Goal: Task Accomplishment & Management: Use online tool/utility

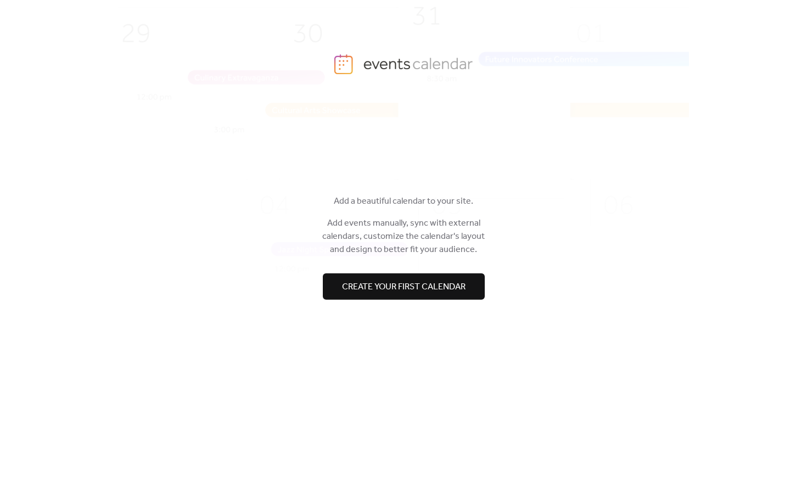
click at [361, 280] on span "Create your first calendar" at bounding box center [403, 286] width 123 height 13
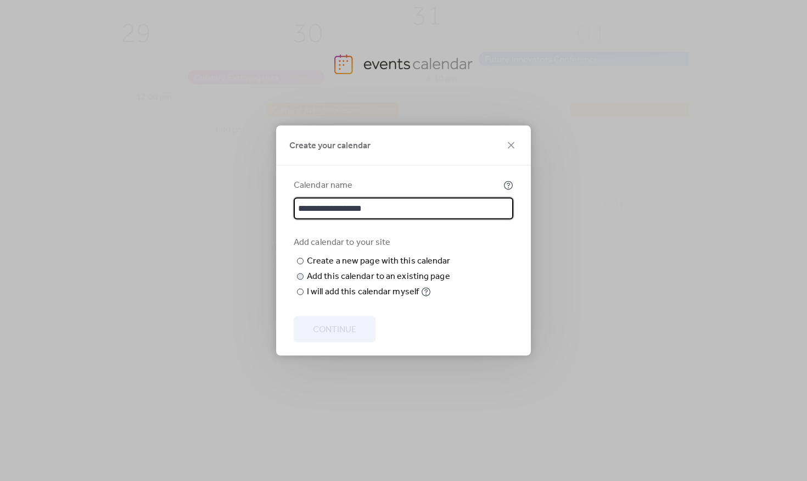
type input "**********"
click at [299, 280] on div at bounding box center [300, 276] width 7 height 7
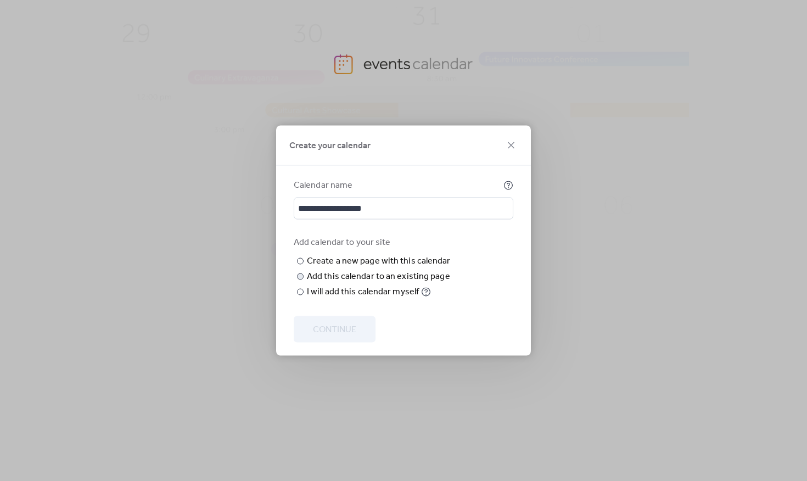
click at [0, 0] on span "Choose page" at bounding box center [0, 0] width 0 height 0
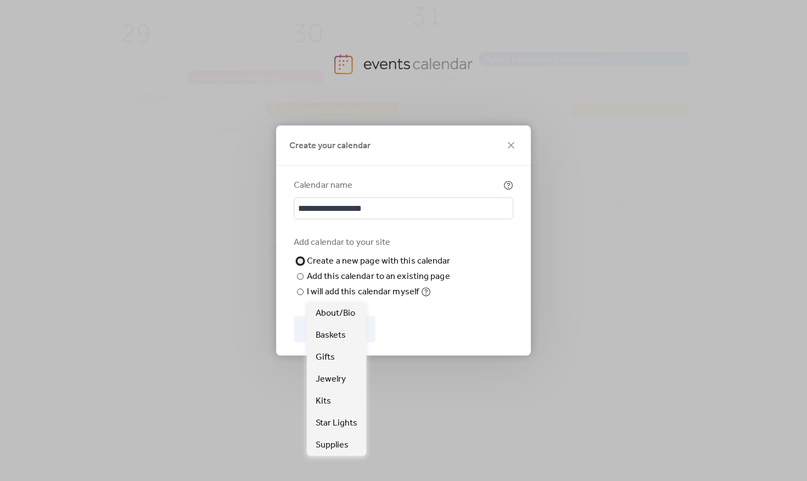
click at [357, 255] on div "Create a new page with this calendar" at bounding box center [379, 261] width 144 height 13
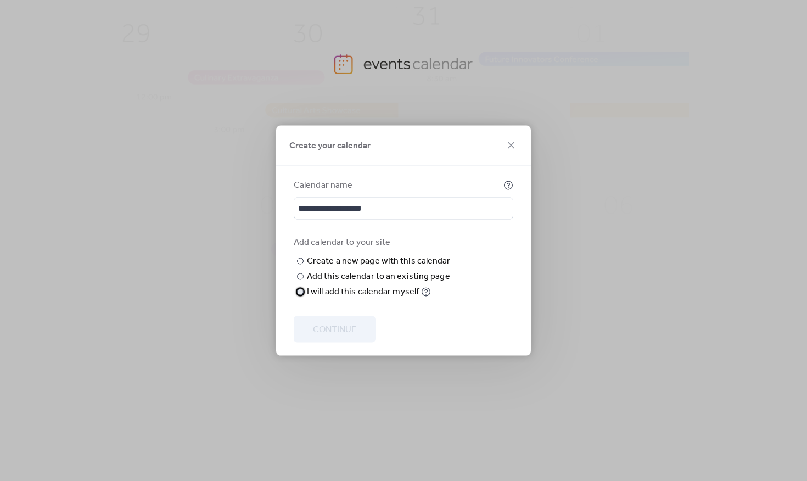
click at [336, 299] on div "I will add this calendar myself" at bounding box center [363, 291] width 112 height 13
click at [346, 263] on div "Create a new page with this calendar" at bounding box center [379, 261] width 144 height 13
click at [340, 283] on div "Add this calendar to an existing page" at bounding box center [378, 276] width 143 height 13
click at [0, 0] on span "Choose page" at bounding box center [0, 0] width 0 height 0
click at [0, 0] on label "Choose existing page" at bounding box center [0, 0] width 0 height 0
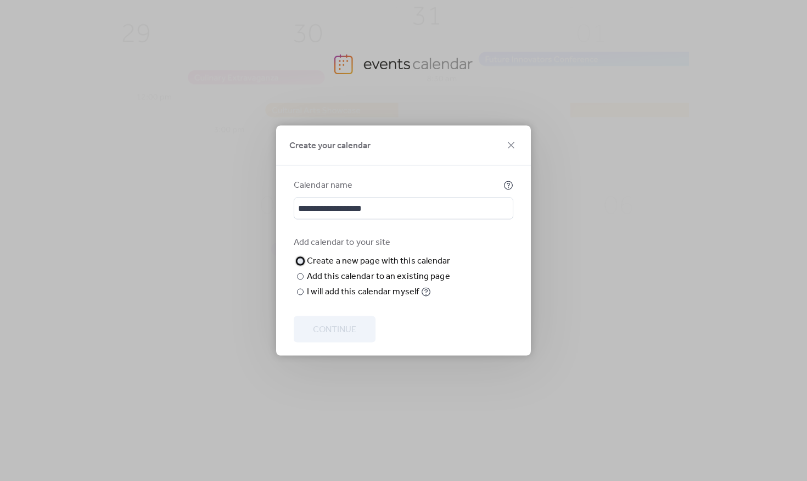
click at [364, 255] on div "Create a new page with this calendar" at bounding box center [379, 261] width 144 height 13
click at [512, 139] on icon at bounding box center [510, 145] width 13 height 13
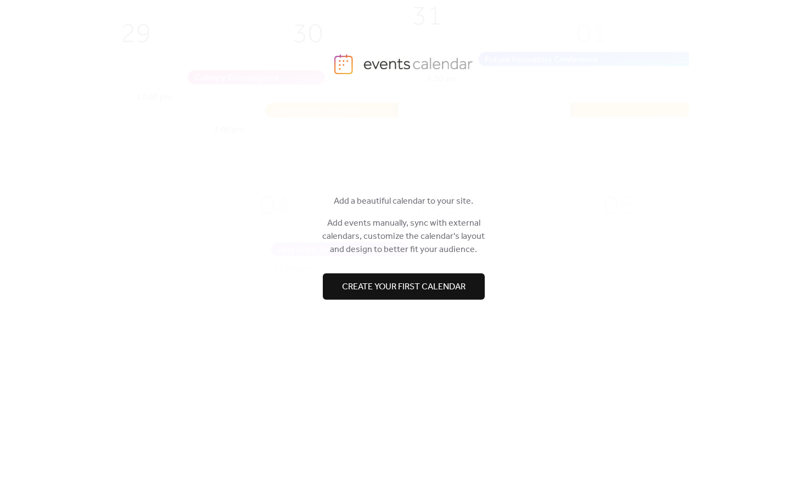
click at [384, 283] on span "Create your first calendar" at bounding box center [403, 286] width 123 height 13
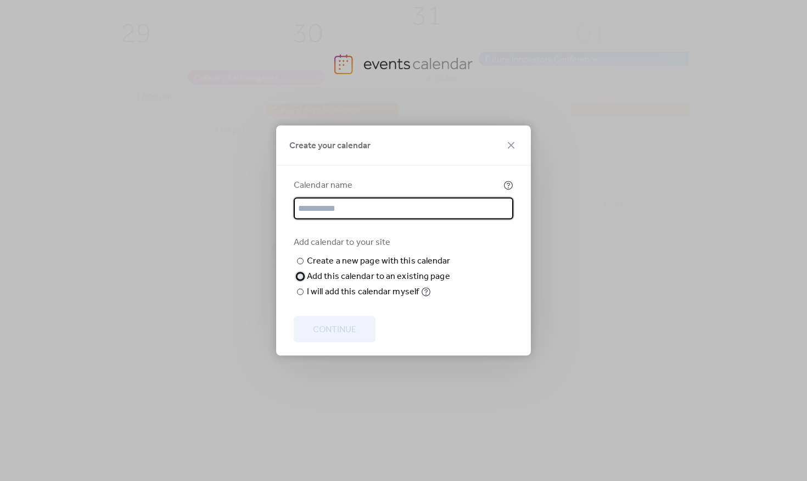
click at [373, 283] on div "Add this calendar to an existing page" at bounding box center [378, 276] width 143 height 13
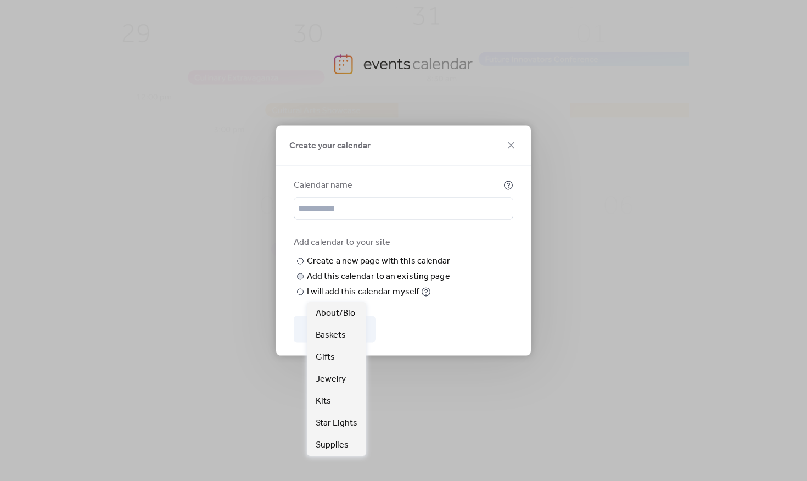
click at [0, 0] on icon at bounding box center [0, 0] width 0 height 0
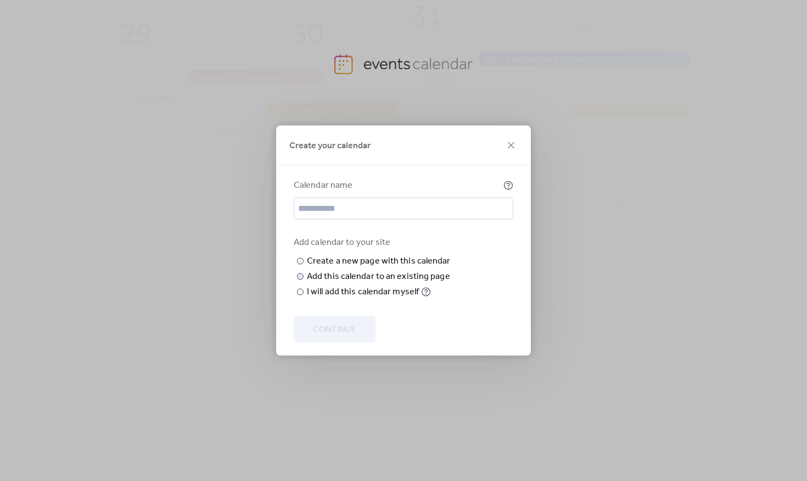
click at [539, 203] on div "Create your calendar Calendar name Add calendar to your site ​ Create a new pag…" at bounding box center [403, 240] width 807 height 481
click at [513, 139] on icon at bounding box center [510, 145] width 13 height 13
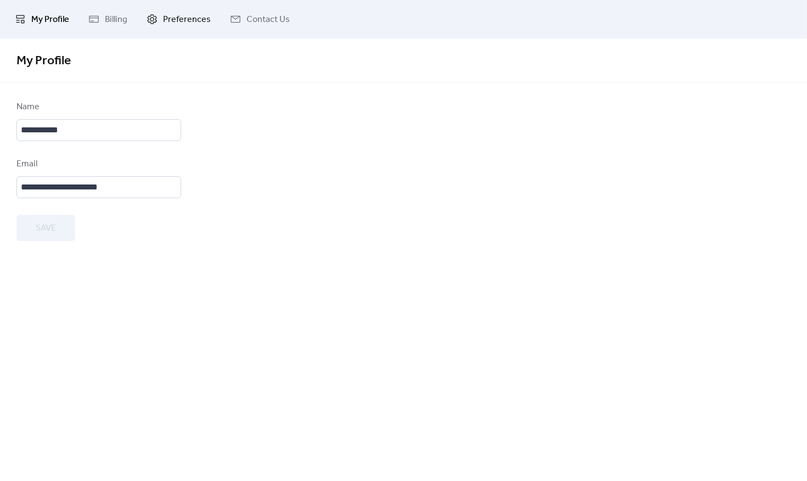
click at [200, 17] on span "Preferences" at bounding box center [187, 19] width 48 height 13
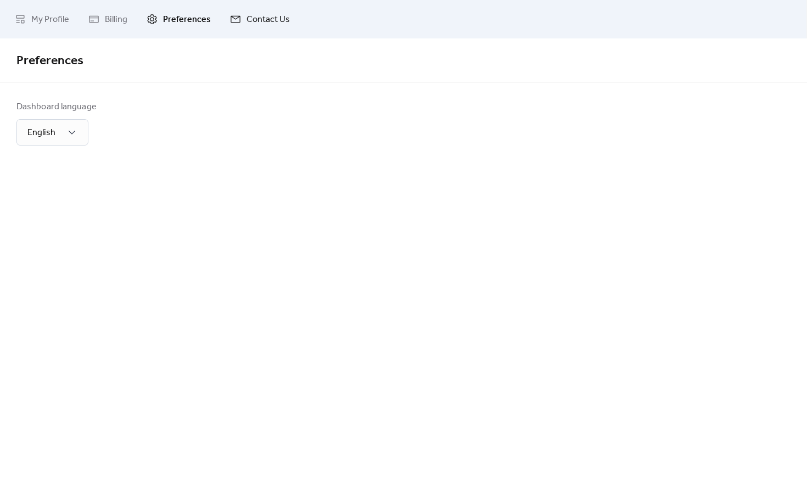
click at [272, 9] on link "Contact Us" at bounding box center [260, 19] width 76 height 30
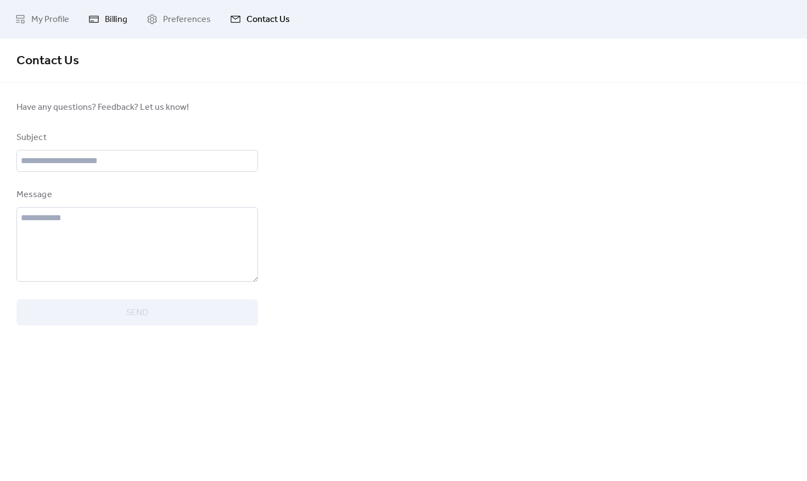
click at [112, 16] on span "Billing" at bounding box center [116, 19] width 23 height 13
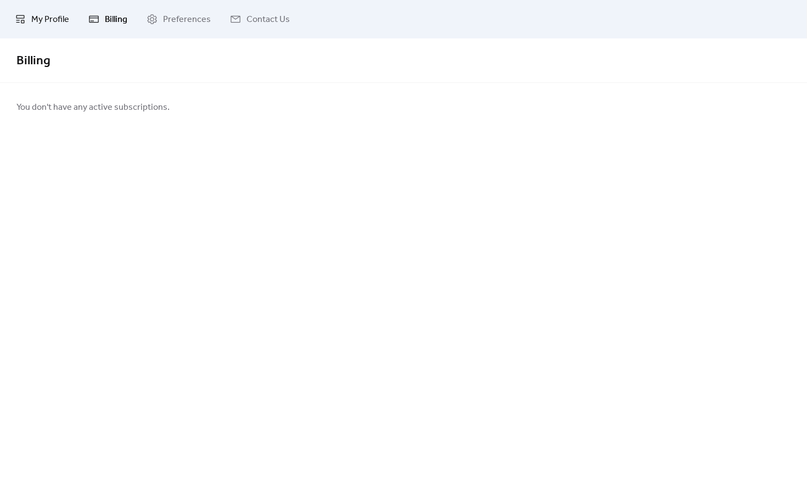
click at [46, 18] on span "My Profile" at bounding box center [50, 19] width 38 height 13
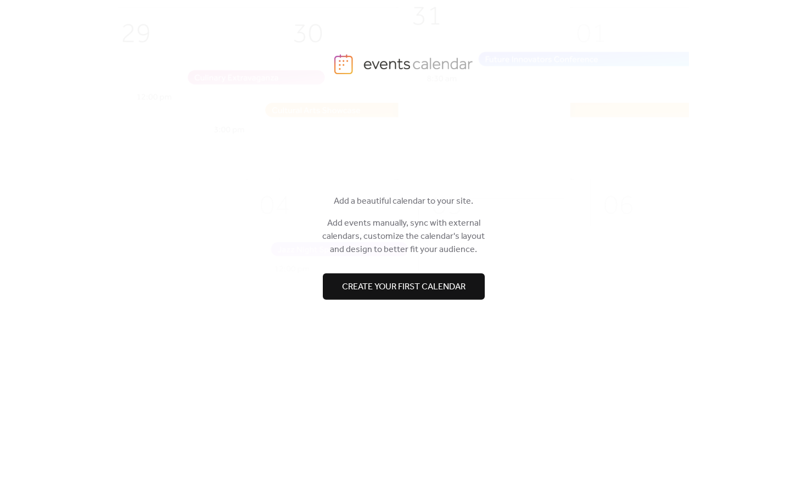
click at [355, 295] on button "Create your first calendar" at bounding box center [404, 286] width 162 height 26
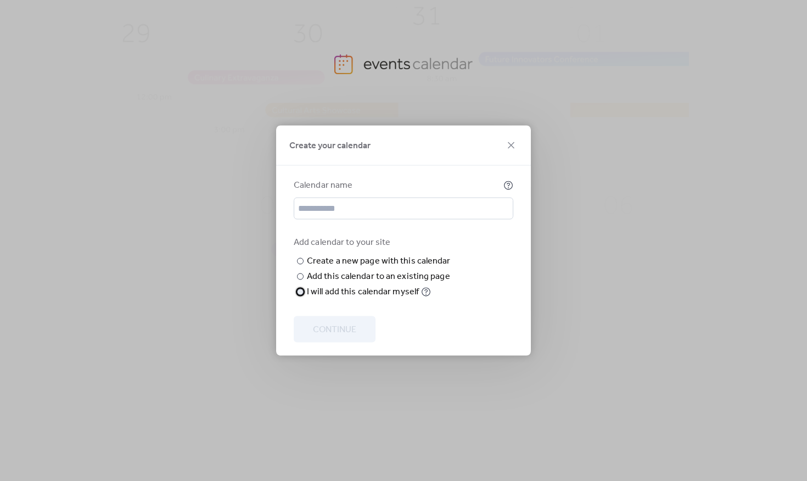
click at [402, 299] on div "I will add this calendar myself" at bounding box center [363, 291] width 112 height 13
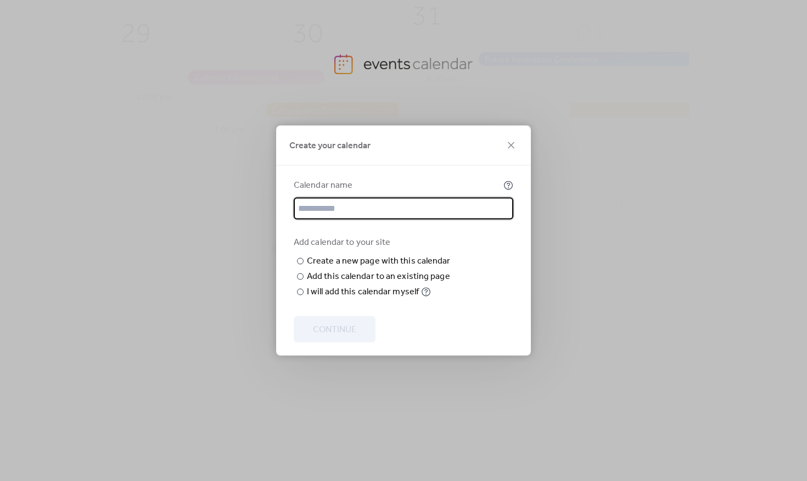
click at [367, 206] on input "text" at bounding box center [404, 209] width 220 height 22
type input "**********"
click at [327, 336] on span "Continue" at bounding box center [334, 329] width 43 height 13
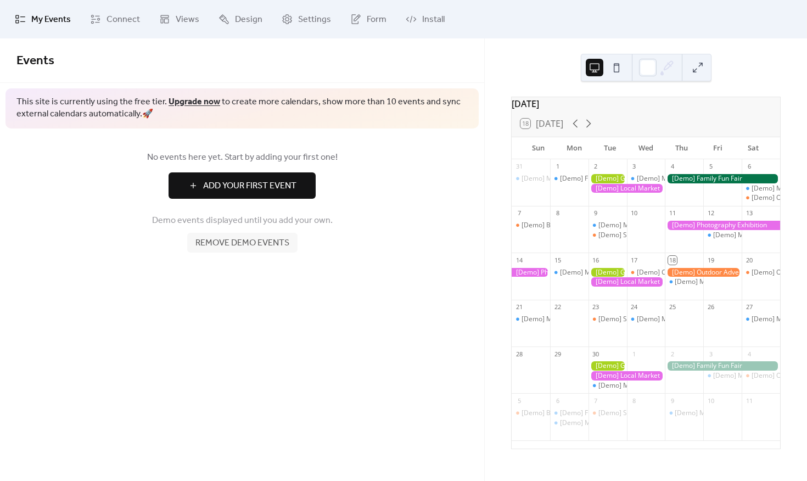
click at [263, 183] on span "Add Your First Event" at bounding box center [249, 185] width 93 height 13
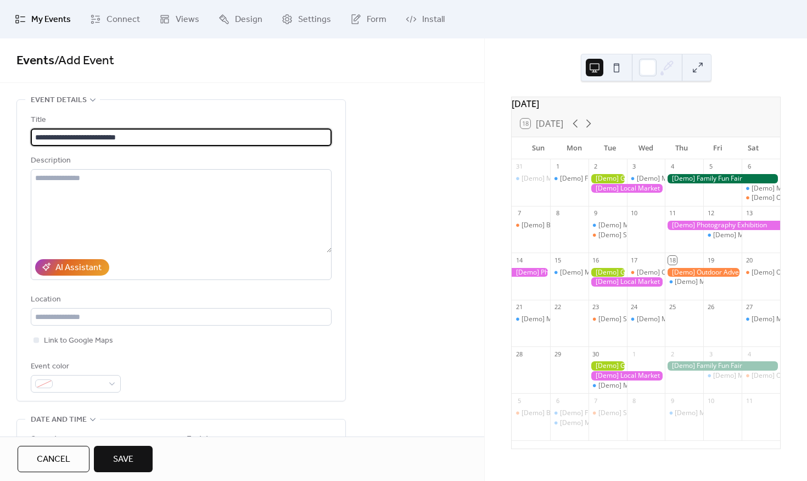
type input "**********"
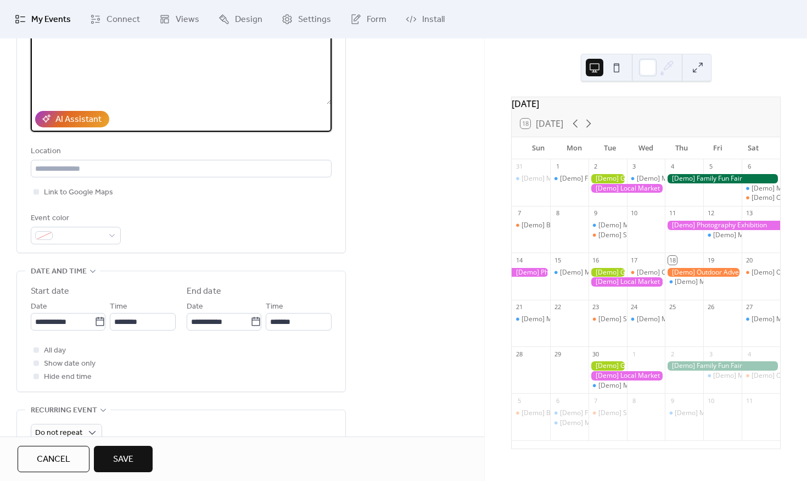
scroll to position [240, 0]
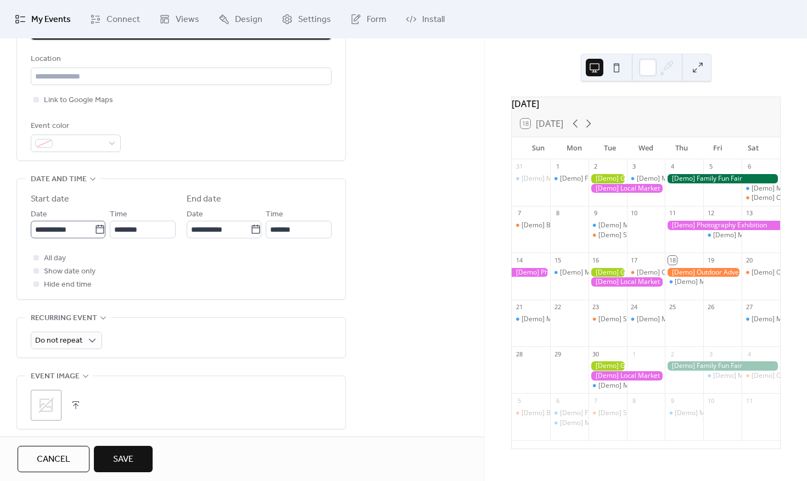
type textarea "**********"
click at [76, 226] on input "**********" at bounding box center [63, 230] width 64 height 18
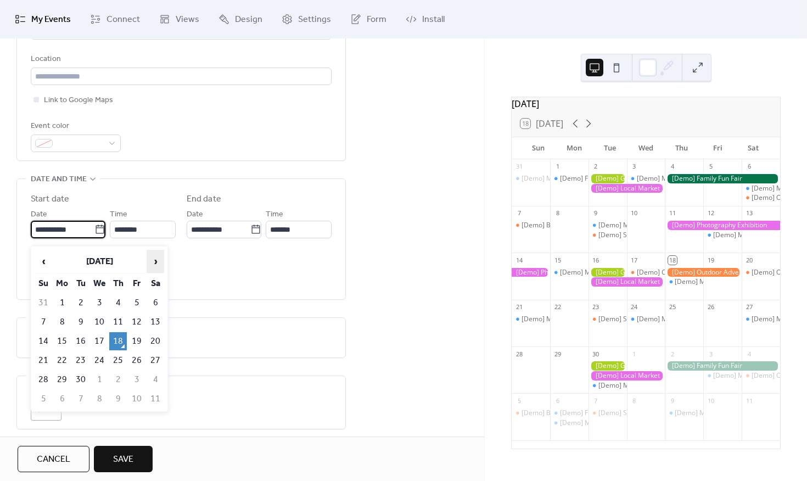
click at [159, 263] on span "›" at bounding box center [155, 261] width 16 height 22
click at [136, 379] on td "31" at bounding box center [137, 379] width 18 height 18
type input "**********"
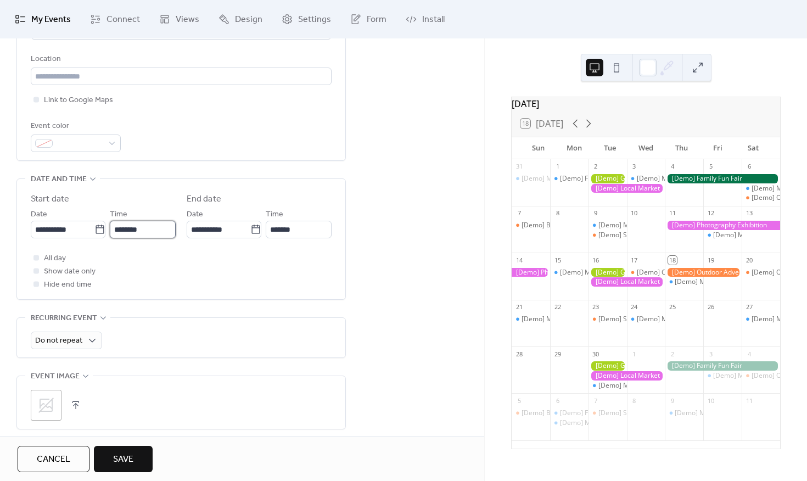
click at [143, 238] on input "********" at bounding box center [143, 230] width 66 height 18
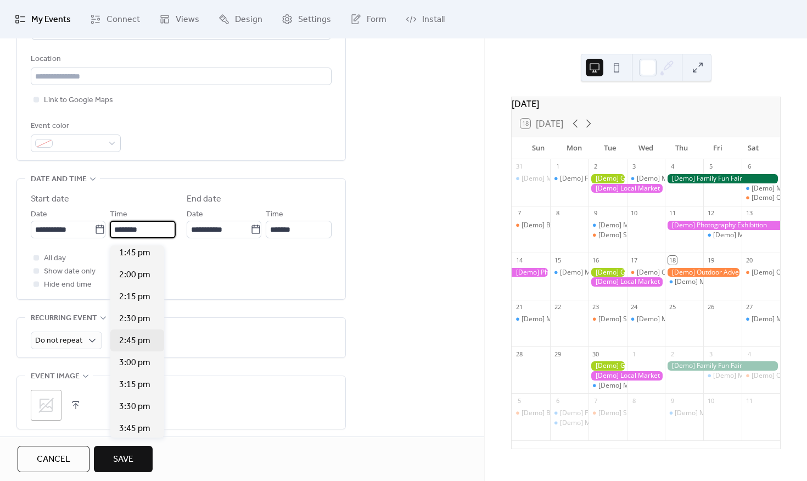
scroll to position [1212, 0]
click at [142, 272] on span "2:00 pm" at bounding box center [134, 274] width 31 height 13
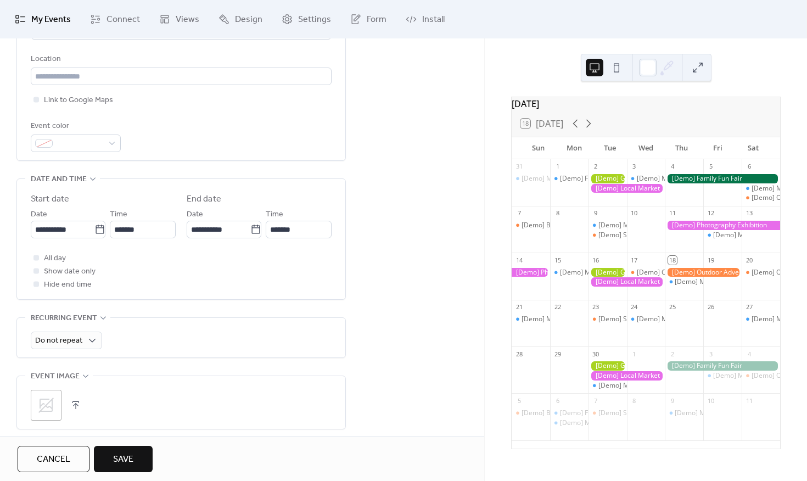
type input "*******"
click at [291, 233] on input "*******" at bounding box center [299, 230] width 66 height 18
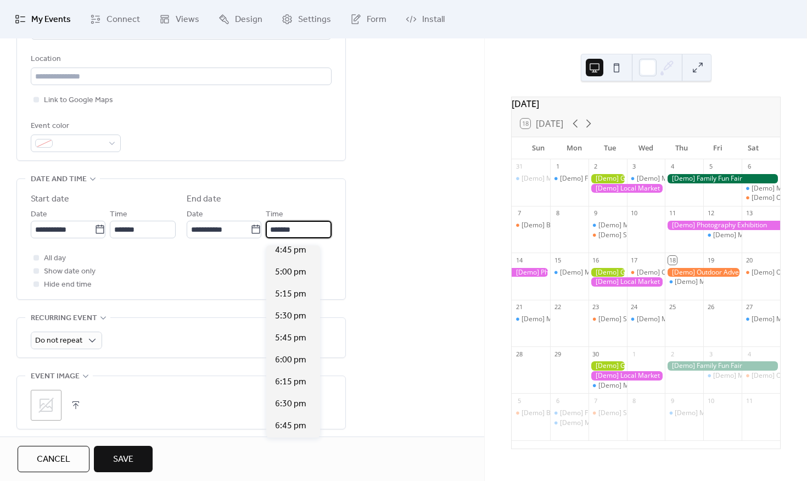
scroll to position [236, 0]
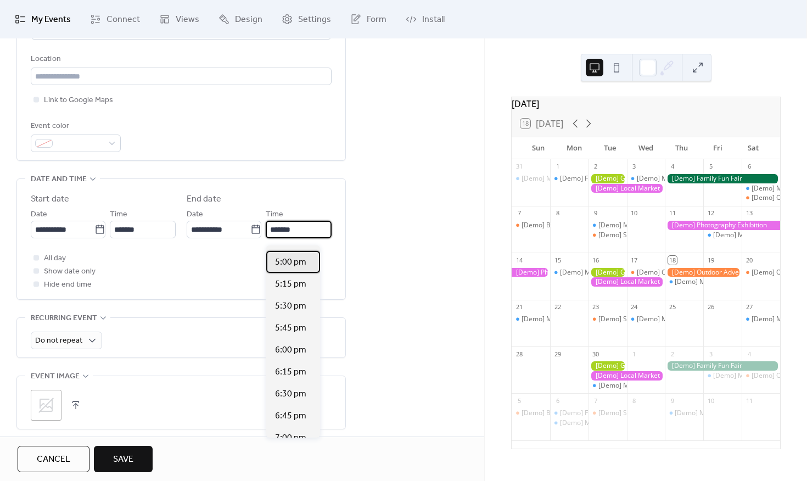
click at [290, 261] on span "5:00 pm" at bounding box center [290, 262] width 31 height 13
type input "*******"
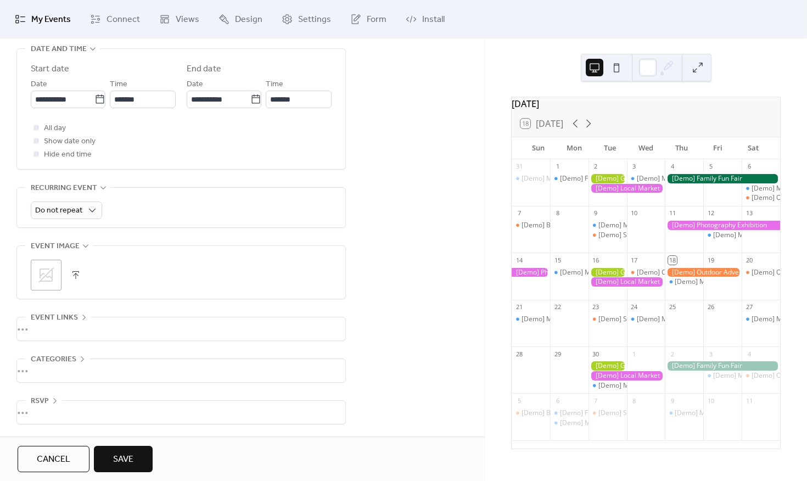
scroll to position [375, 0]
click at [132, 457] on span "Save" at bounding box center [123, 459] width 20 height 13
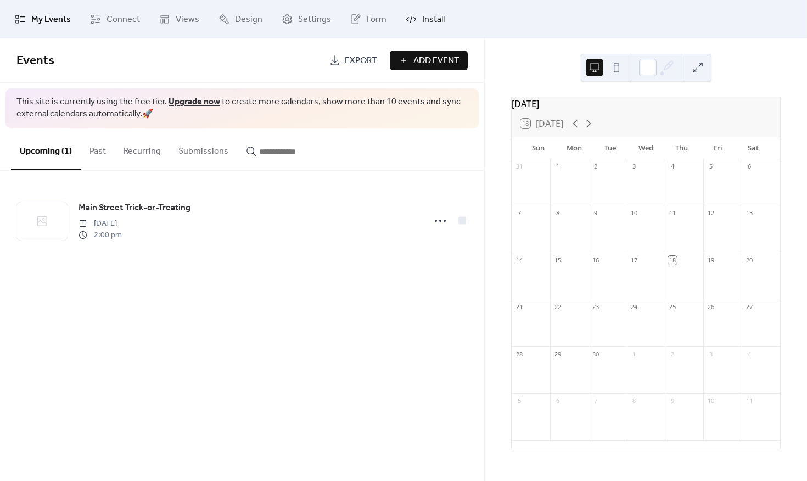
click at [417, 26] on link "Install" at bounding box center [424, 19] width 55 height 30
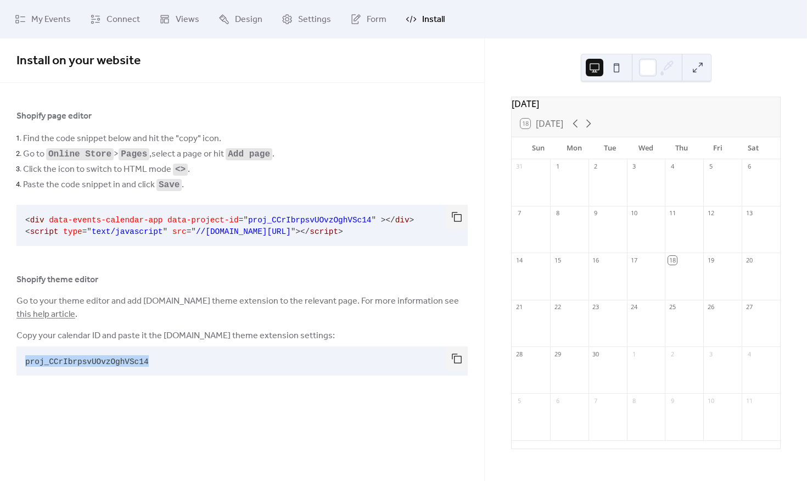
drag, startPoint x: 173, startPoint y: 359, endPoint x: 11, endPoint y: 359, distance: 162.4
click at [11, 359] on div "Shopify page editor Find the code snippet below and hit the "copy" icon. Go to …" at bounding box center [242, 244] width 484 height 271
copy span "proj_CCrIbrpsvUOvzOghVSc14"
click at [40, 21] on span "My Events" at bounding box center [51, 19] width 40 height 13
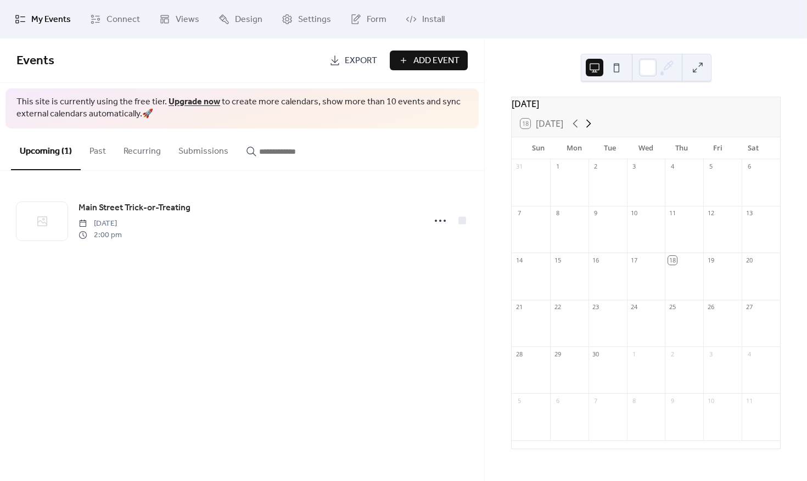
click at [588, 126] on icon at bounding box center [588, 123] width 13 height 13
click at [301, 19] on span "Settings" at bounding box center [314, 19] width 33 height 13
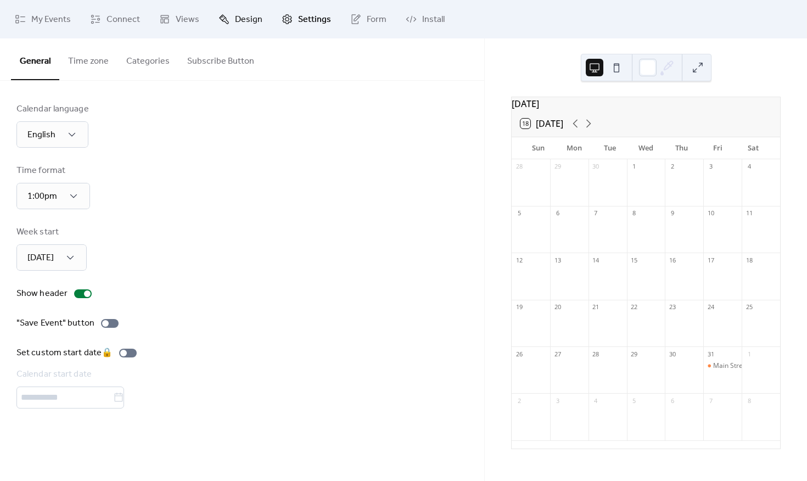
click at [244, 15] on span "Design" at bounding box center [248, 19] width 27 height 13
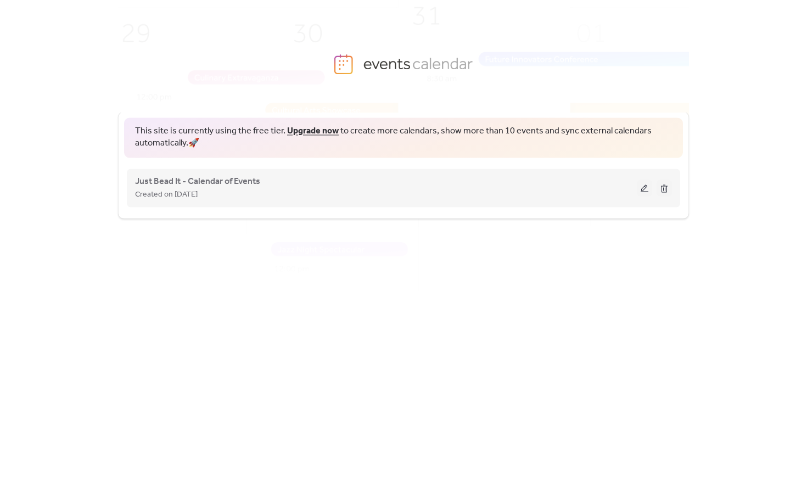
click at [450, 187] on div "Just Bead It - Calendar of Events Created on 18-Sep-2025" at bounding box center [386, 188] width 502 height 26
click at [199, 182] on span "Just Bead It - Calendar of Events" at bounding box center [197, 181] width 125 height 13
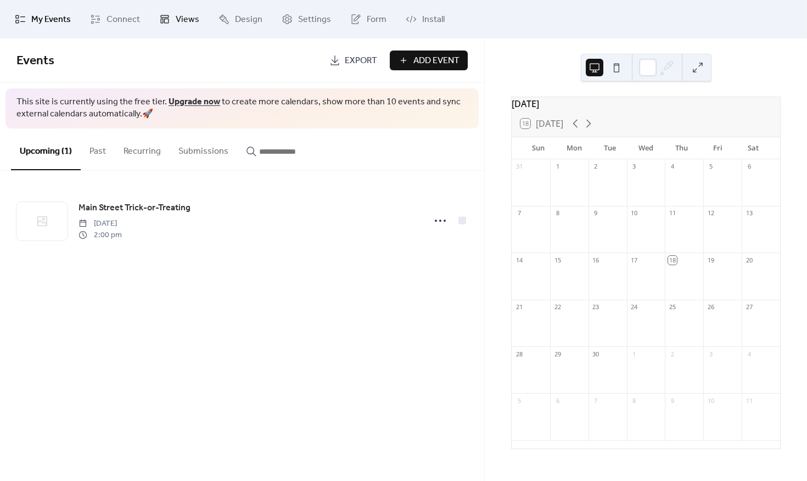
click at [169, 29] on link "Views" at bounding box center [179, 19] width 57 height 30
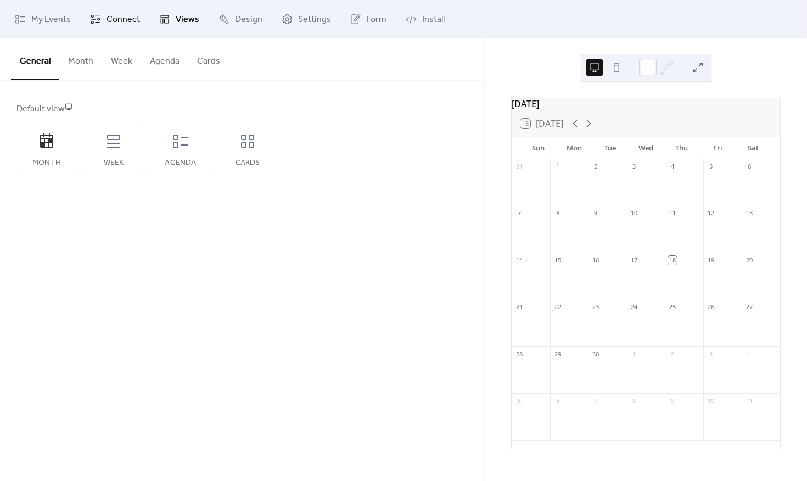
click at [122, 26] on span "Connect" at bounding box center [122, 19] width 33 height 13
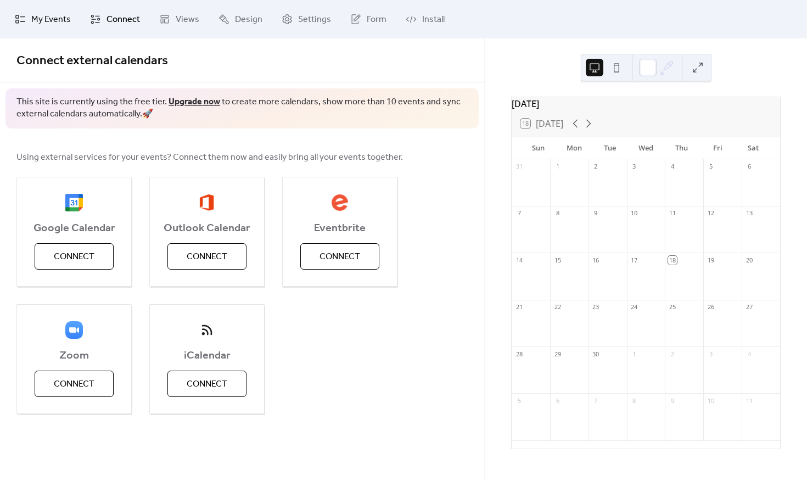
click at [32, 26] on span "My Events" at bounding box center [51, 19] width 40 height 13
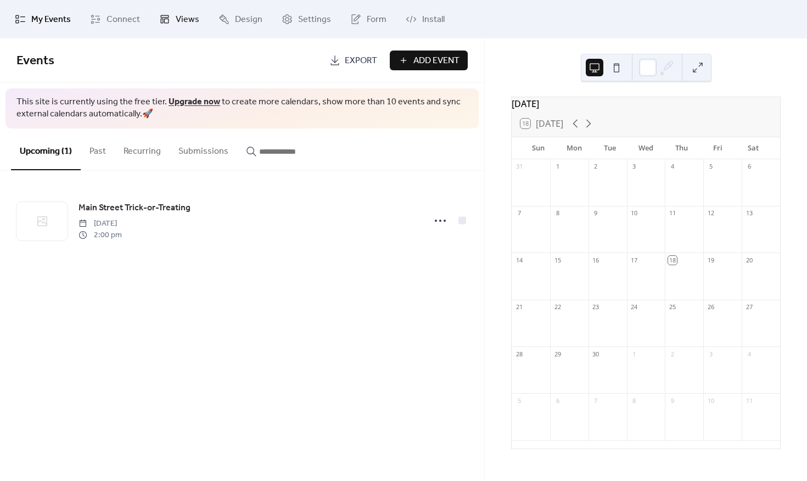
click at [187, 16] on span "Views" at bounding box center [188, 19] width 24 height 13
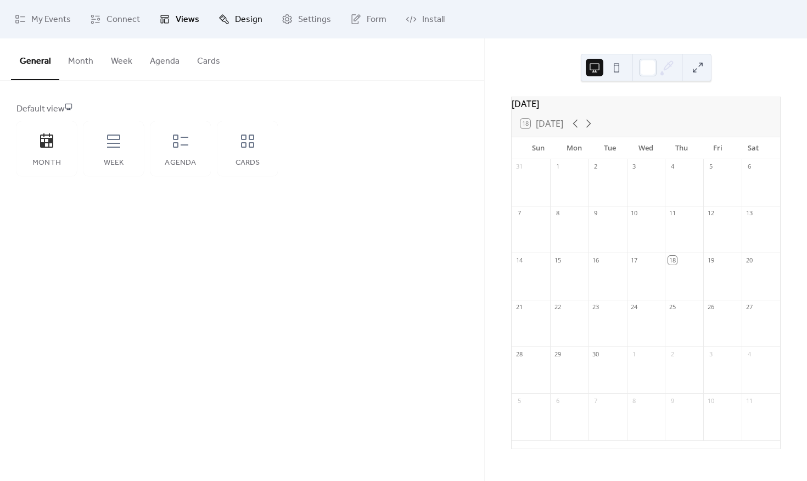
click at [241, 18] on span "Design" at bounding box center [248, 19] width 27 height 13
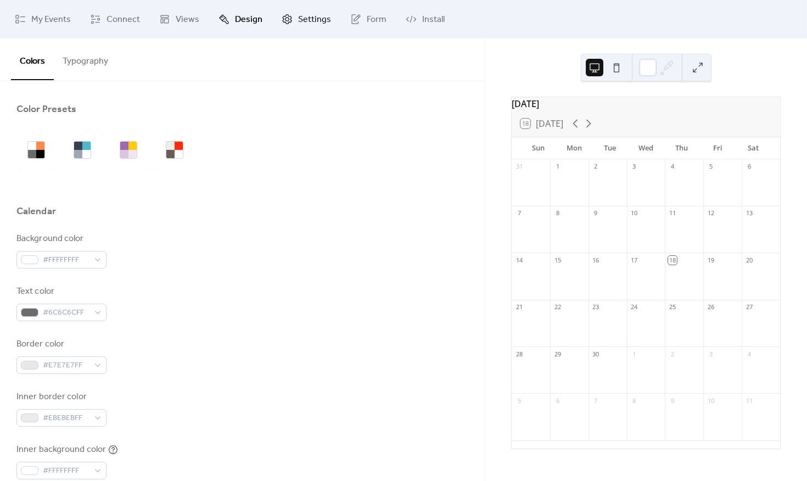
click at [301, 15] on span "Settings" at bounding box center [314, 19] width 33 height 13
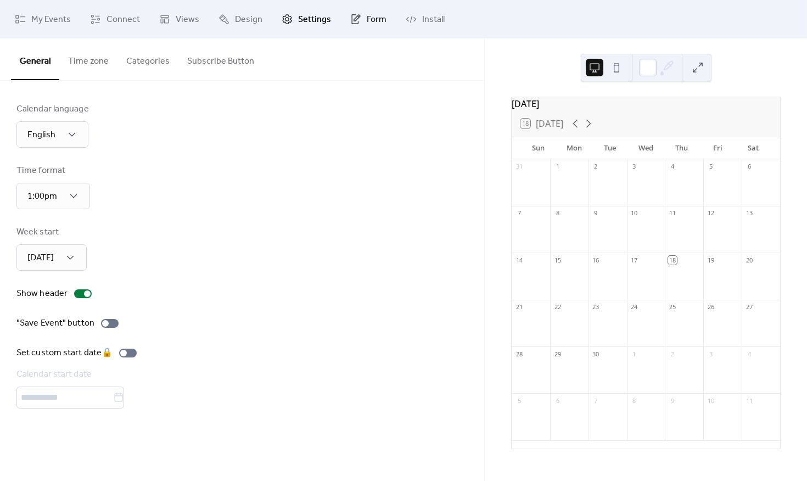
click at [367, 13] on span "Form" at bounding box center [377, 19] width 20 height 13
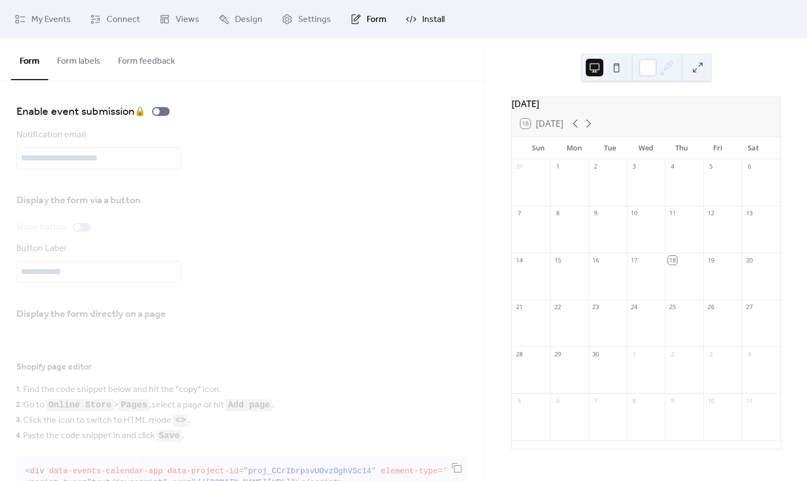
click at [424, 20] on span "Install" at bounding box center [433, 19] width 23 height 13
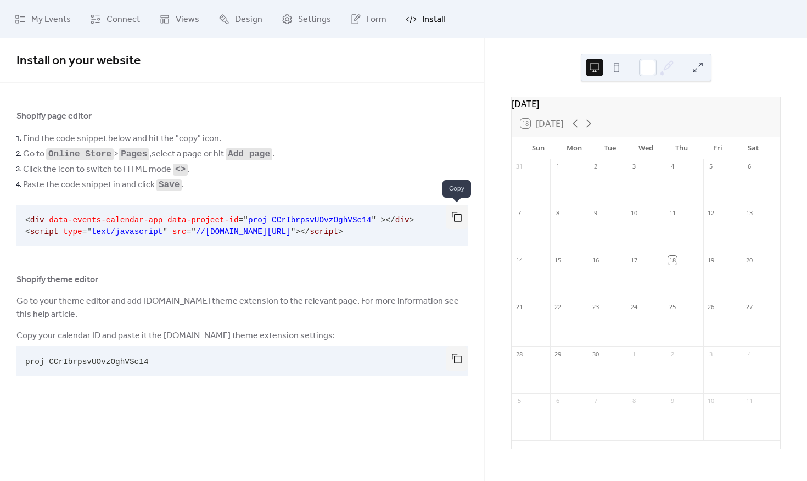
click at [453, 215] on button "button" at bounding box center [457, 217] width 22 height 24
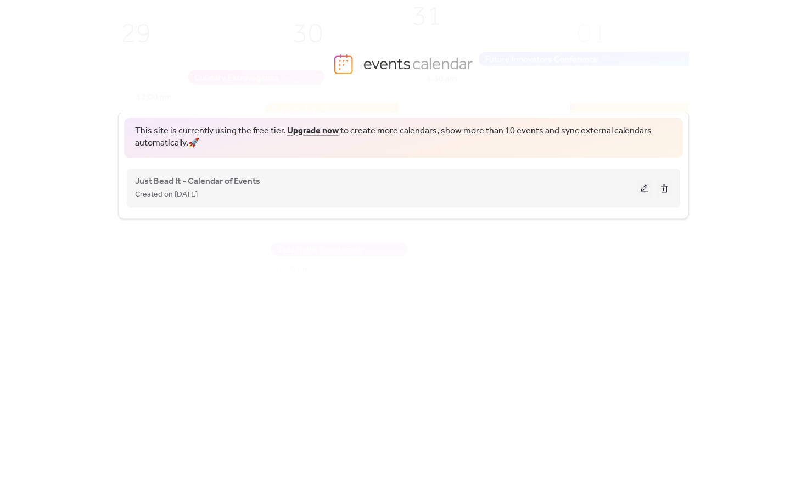
click at [563, 183] on div "Just Bead It - Calendar of Events Created on [DATE]" at bounding box center [386, 188] width 502 height 26
click at [198, 188] on span "Created on 18-Sep-2025" at bounding box center [166, 194] width 63 height 13
click at [204, 179] on span "Just Bead It - Calendar of Events" at bounding box center [197, 181] width 125 height 13
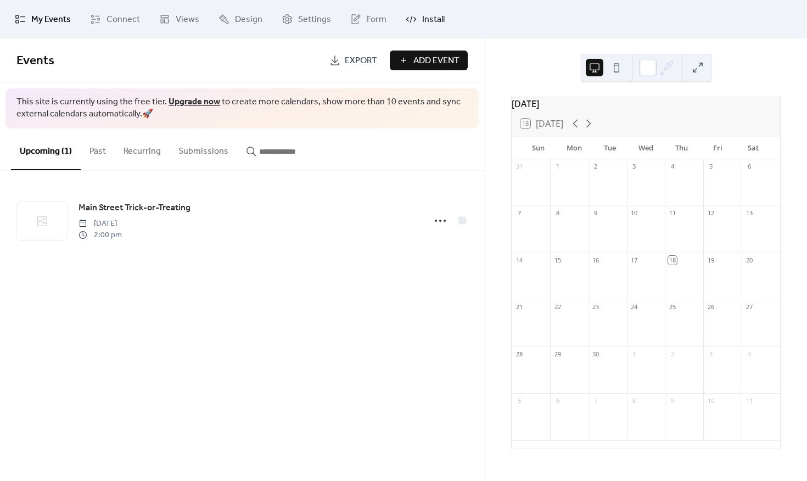
click at [430, 15] on span "Install" at bounding box center [433, 19] width 23 height 13
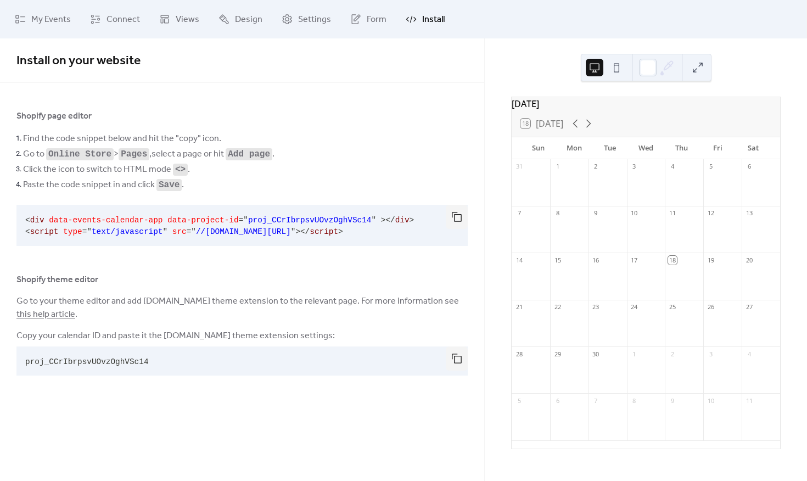
click at [195, 181] on li "Paste the code snippet in and click Save ." at bounding box center [245, 184] width 445 height 15
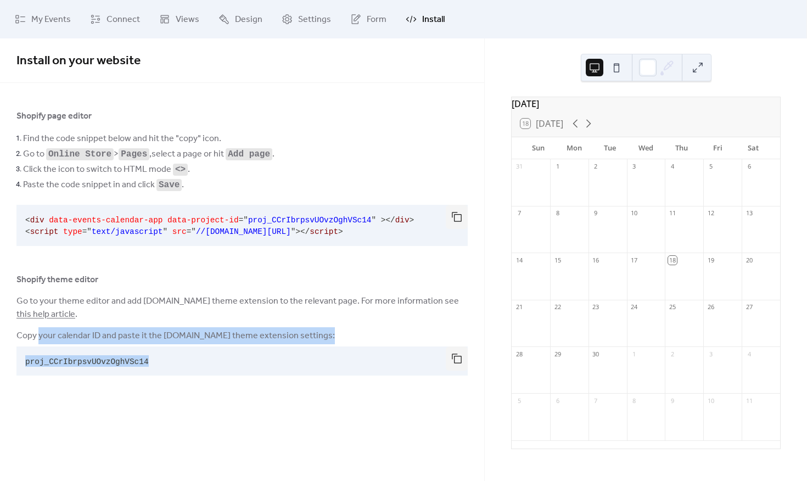
drag, startPoint x: 175, startPoint y: 361, endPoint x: 39, endPoint y: 342, distance: 137.5
click at [39, 342] on div "Copy your calendar ID and paste it the EventsCalendar.co theme extension settin…" at bounding box center [241, 352] width 451 height 47
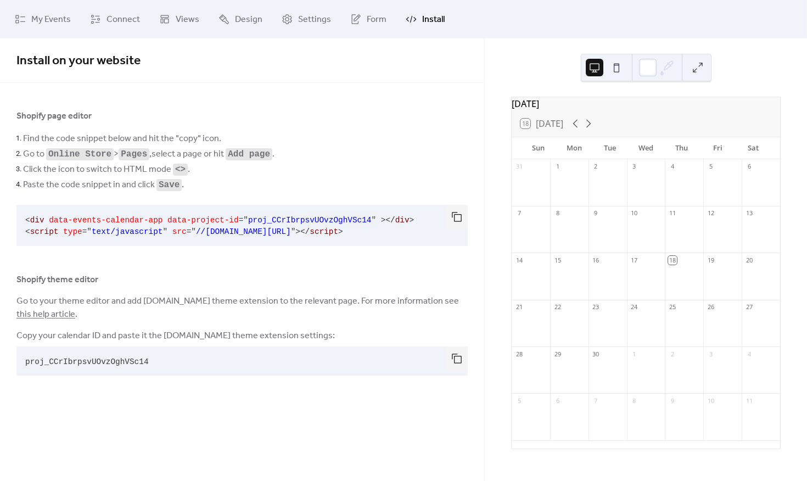
click at [393, 378] on div "Copy your calendar ID and paste it the EventsCalendar.co theme extension settin…" at bounding box center [241, 354] width 451 height 51
click at [452, 353] on button "button" at bounding box center [457, 358] width 22 height 24
click at [176, 23] on span "Views" at bounding box center [188, 19] width 24 height 13
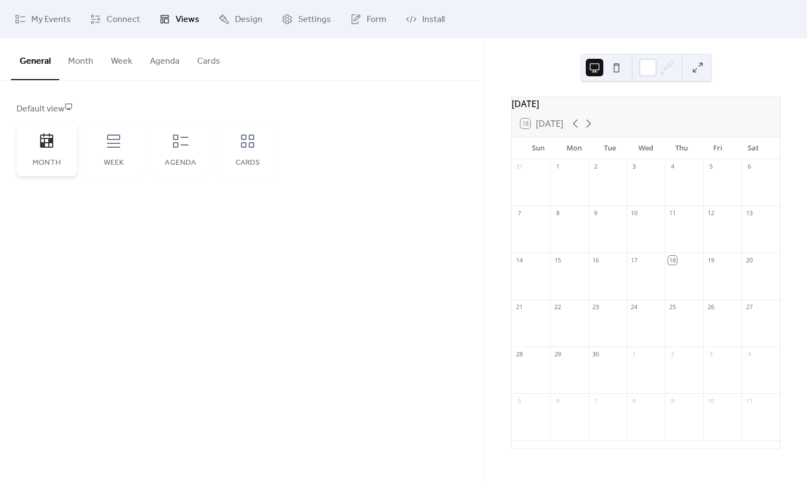
click at [46, 164] on div "Month" at bounding box center [46, 163] width 38 height 9
click at [81, 61] on button "Month" at bounding box center [80, 58] width 43 height 41
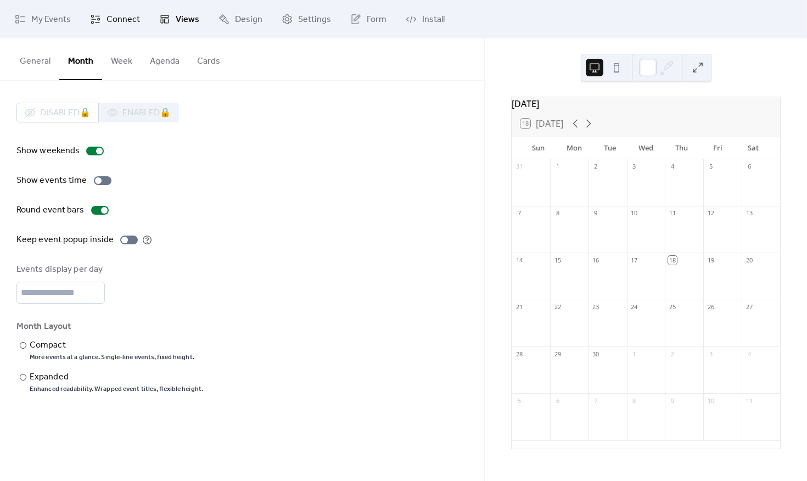
click at [123, 10] on link "Connect" at bounding box center [115, 19] width 66 height 30
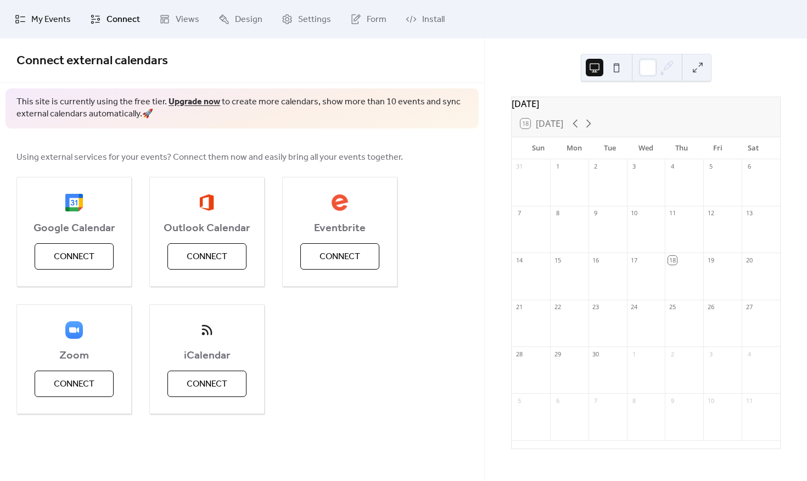
click at [44, 14] on span "My Events" at bounding box center [51, 19] width 40 height 13
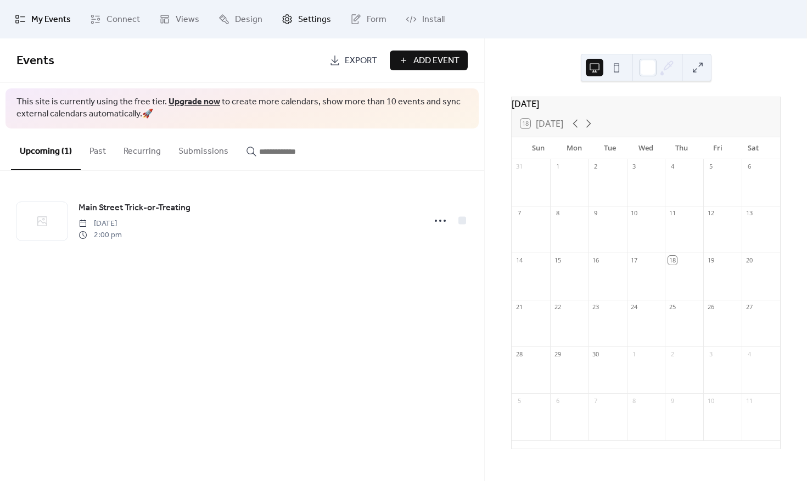
click at [307, 13] on span "Settings" at bounding box center [314, 19] width 33 height 13
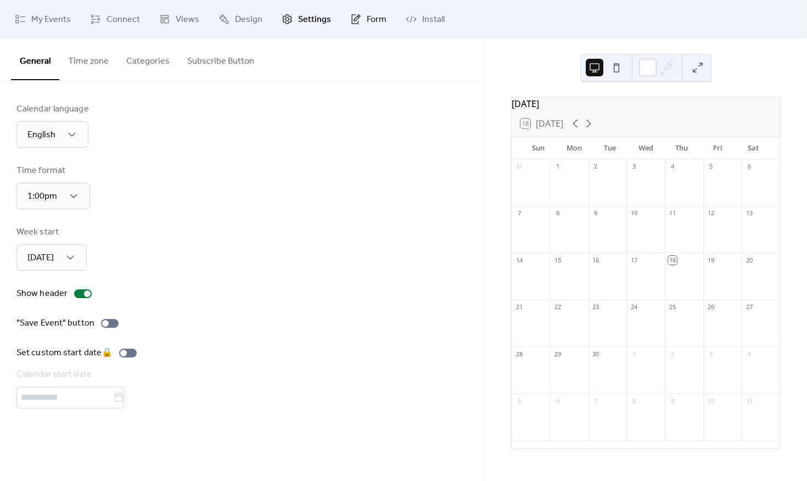
click at [367, 16] on span "Form" at bounding box center [377, 19] width 20 height 13
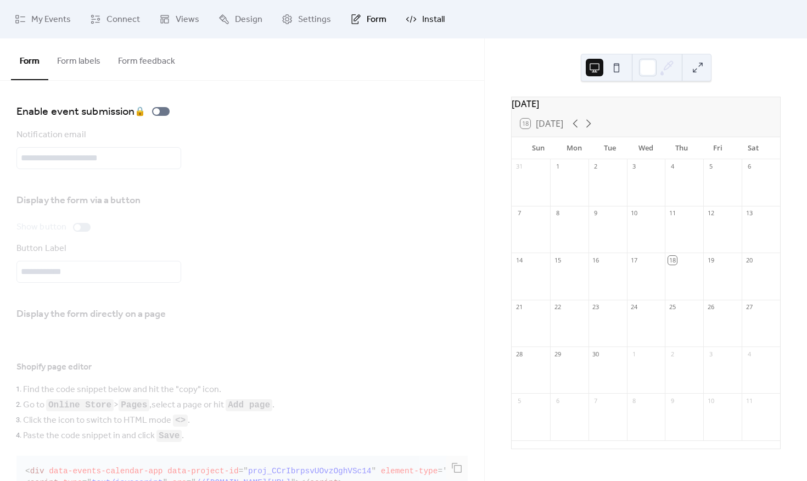
click at [435, 10] on link "Install" at bounding box center [424, 19] width 55 height 30
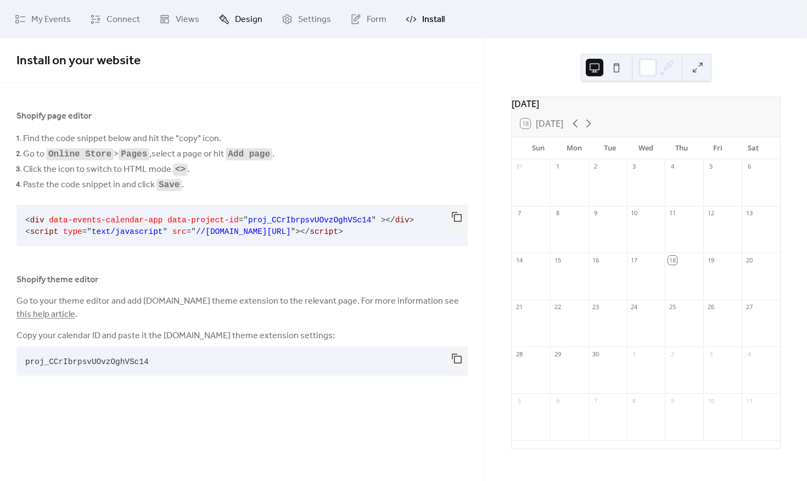
click at [229, 21] on link "Design" at bounding box center [240, 19] width 60 height 30
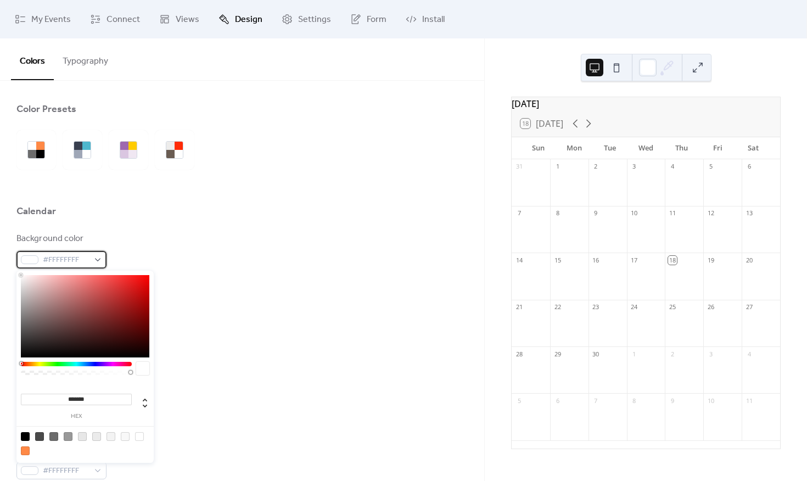
click at [86, 263] on span "#FFFFFFFF" at bounding box center [66, 260] width 46 height 13
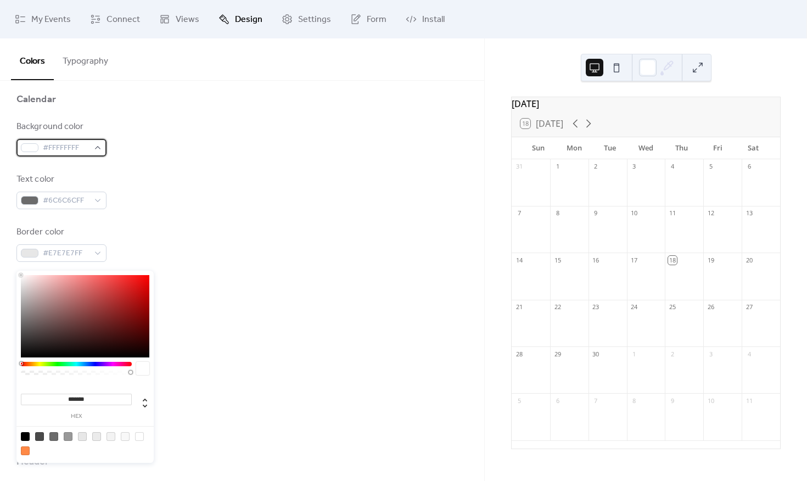
scroll to position [108, 0]
click at [66, 437] on div at bounding box center [68, 436] width 9 height 9
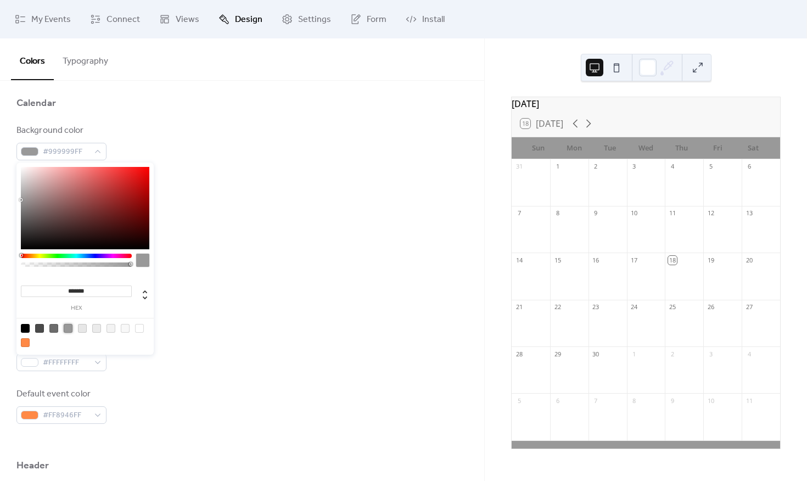
click at [102, 328] on div at bounding box center [84, 335] width 139 height 35
click at [99, 328] on div at bounding box center [96, 328] width 9 height 9
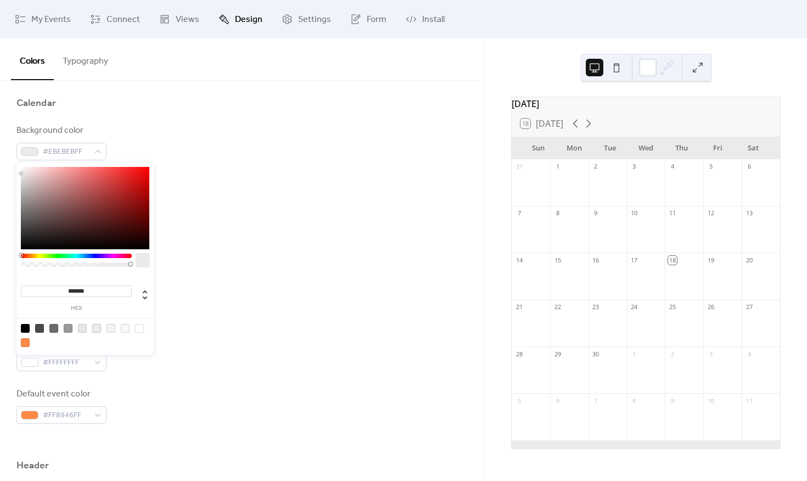
click at [36, 328] on div at bounding box center [39, 328] width 9 height 9
type input "*******"
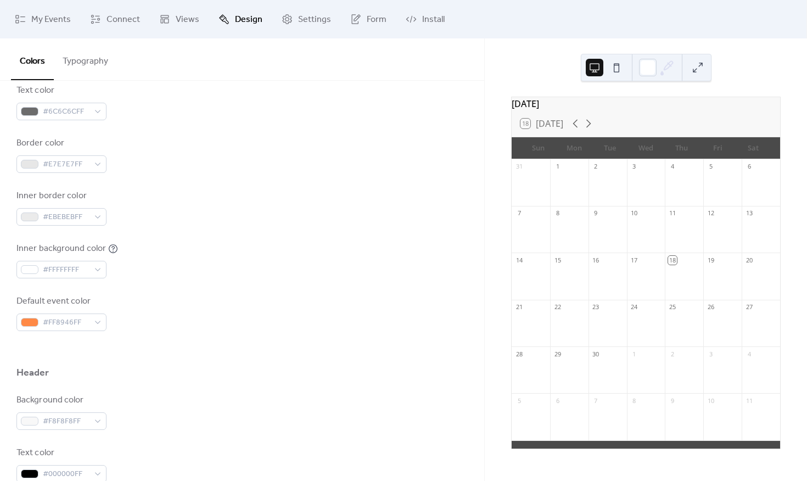
click at [182, 317] on div "Default event color #FF8946FF" at bounding box center [241, 313] width 451 height 36
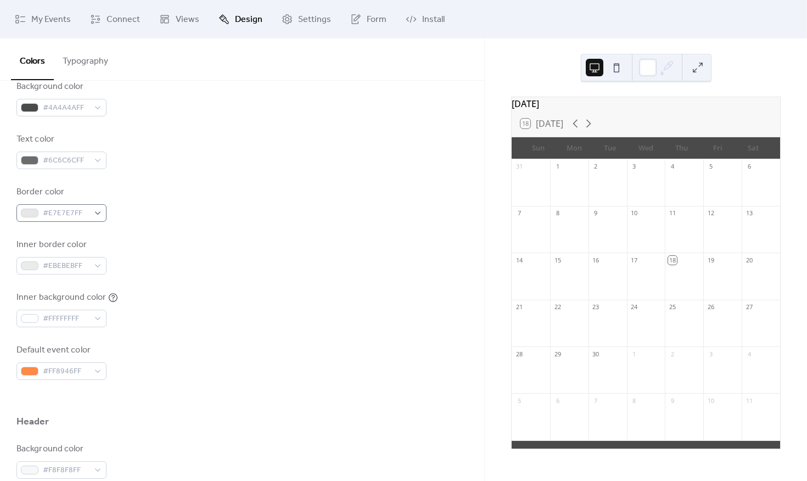
scroll to position [321, 0]
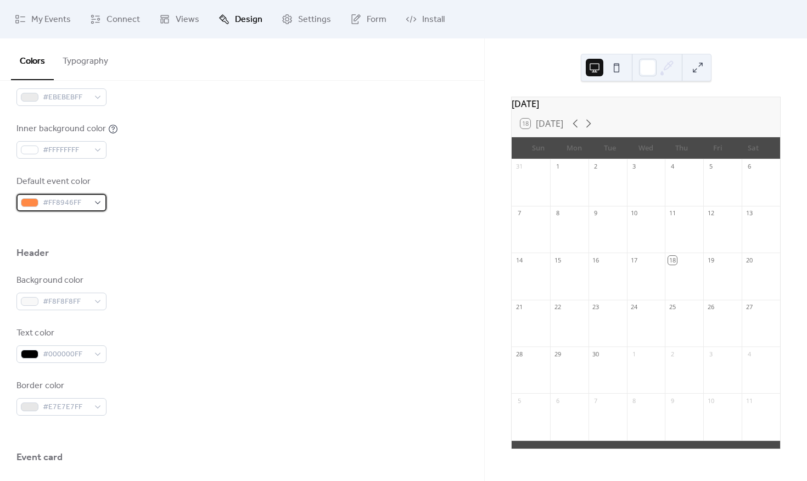
click at [72, 198] on span "#FF8946FF" at bounding box center [66, 202] width 46 height 13
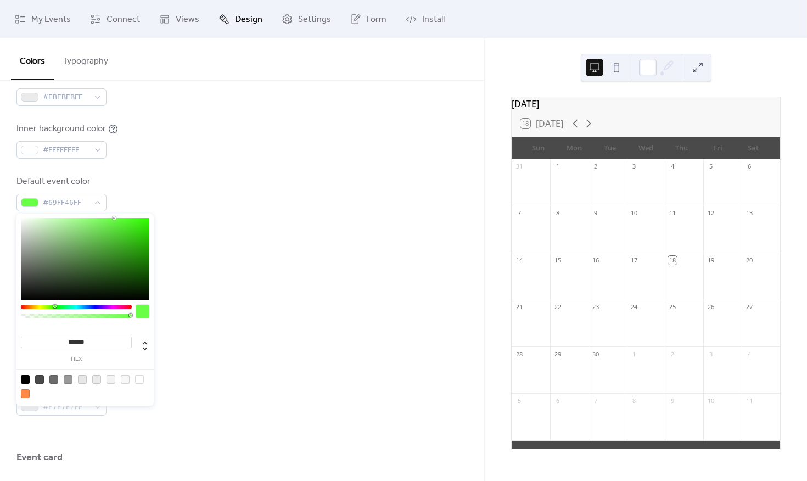
click at [54, 307] on div at bounding box center [76, 307] width 111 height 4
click at [50, 307] on div at bounding box center [76, 307] width 111 height 4
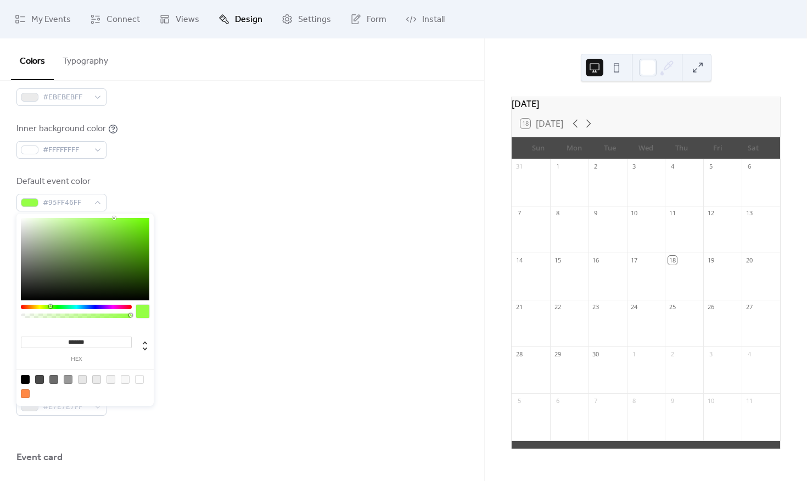
click at [53, 250] on div at bounding box center [85, 259] width 128 height 82
type input "*******"
click at [57, 254] on div at bounding box center [85, 259] width 128 height 82
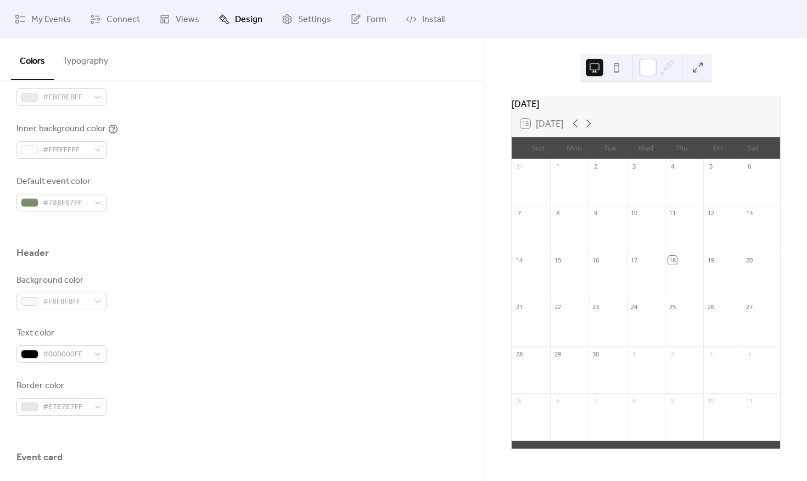
click at [245, 162] on div "Background color #4A4A4AFF Text color #6C6C6CFF Border color #E7E7E7FF Inner bo…" at bounding box center [241, 62] width 451 height 300
click at [592, 124] on icon at bounding box center [588, 123] width 13 height 13
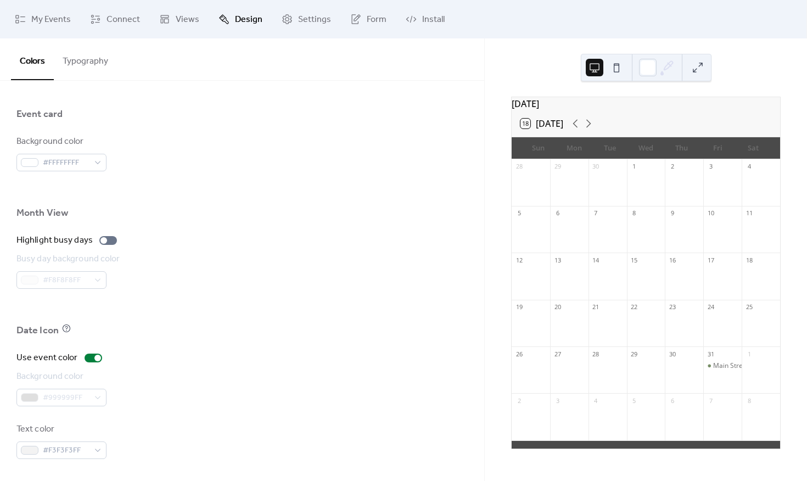
scroll to position [664, 0]
click at [95, 165] on div "#FFFFFFFF" at bounding box center [61, 163] width 90 height 18
click at [159, 136] on div "Background color #FFFFFFFF" at bounding box center [241, 153] width 451 height 36
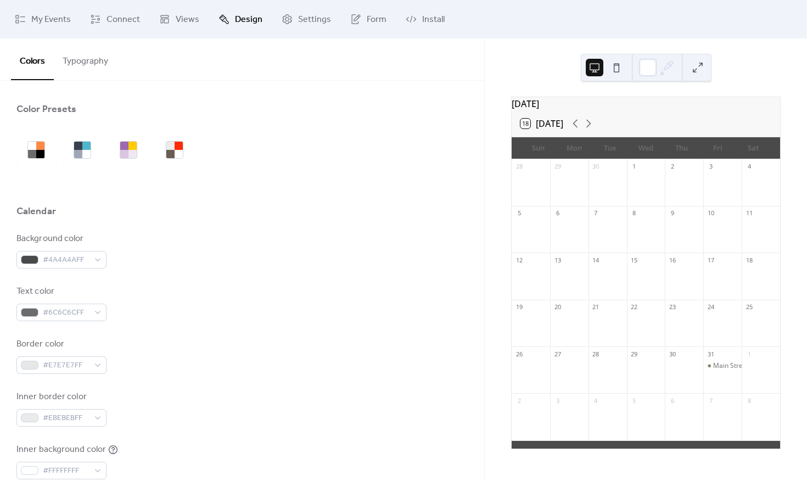
scroll to position [0, 0]
click at [95, 66] on button "Typography" at bounding box center [85, 58] width 63 height 41
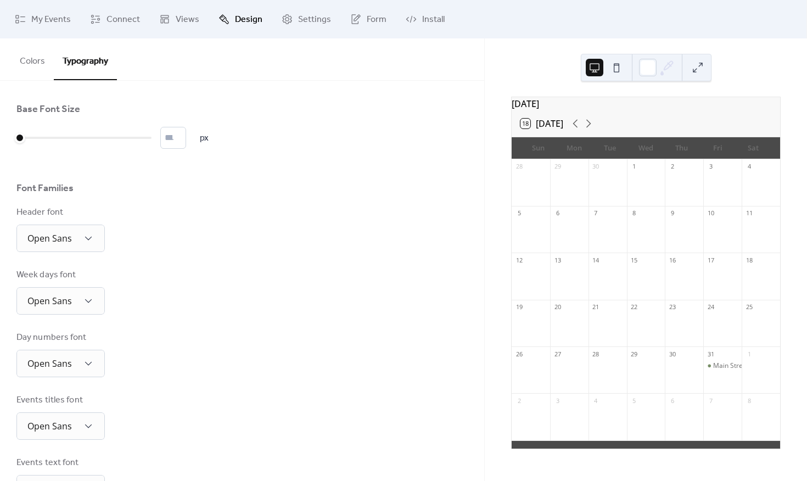
click at [25, 60] on button "Colors" at bounding box center [32, 58] width 43 height 41
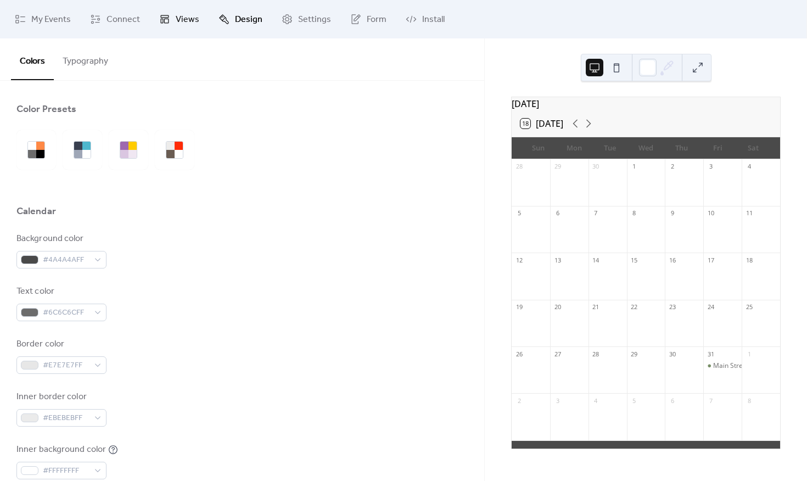
click at [188, 16] on span "Views" at bounding box center [188, 19] width 24 height 13
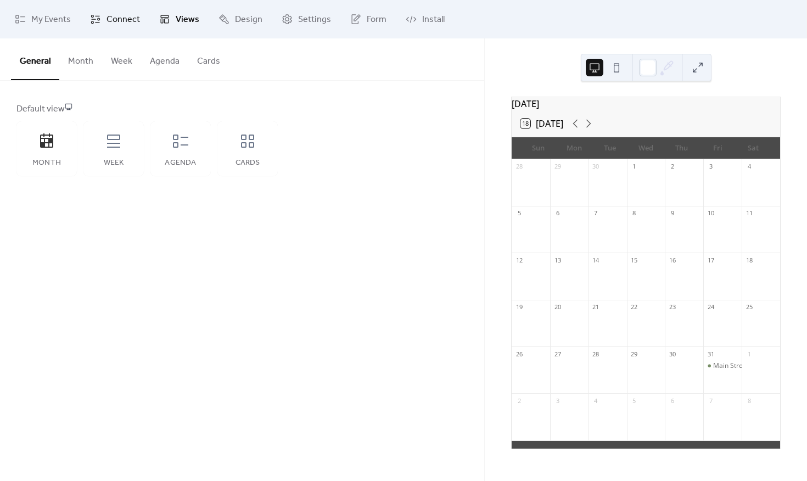
click at [108, 18] on span "Connect" at bounding box center [122, 19] width 33 height 13
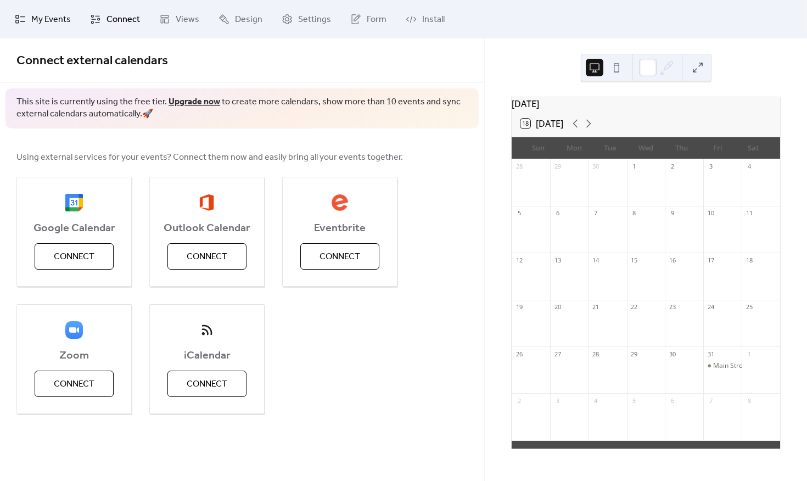
click at [71, 14] on link "My Events" at bounding box center [43, 19] width 72 height 30
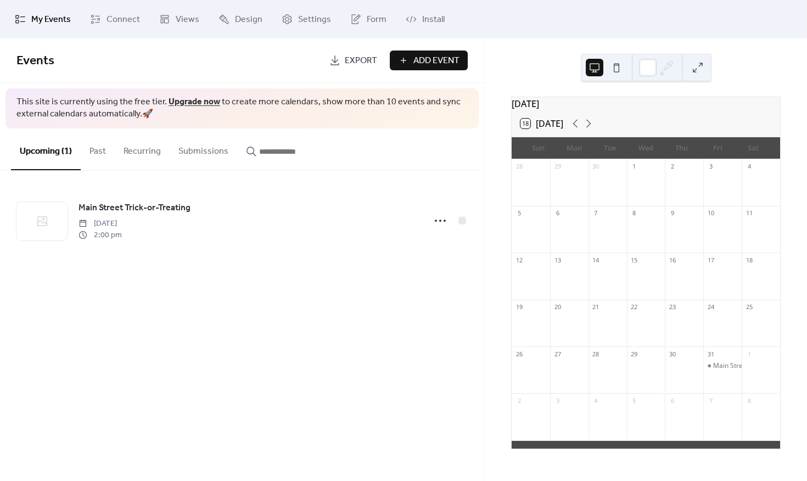
click at [614, 71] on button at bounding box center [617, 68] width 18 height 18
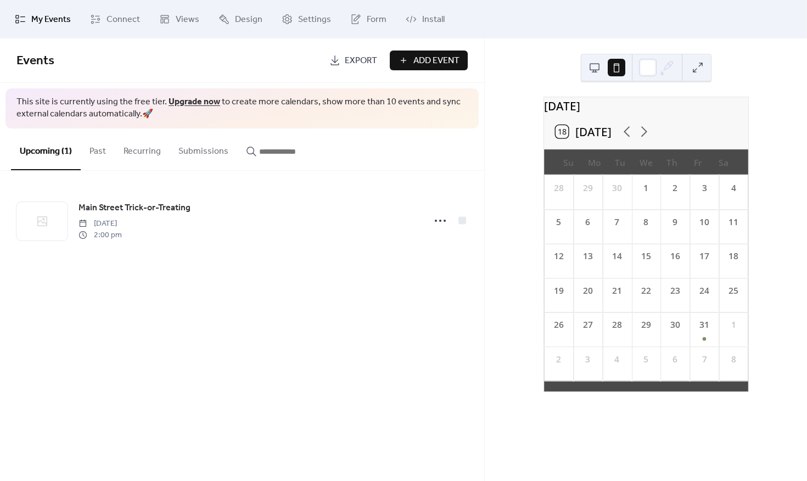
click at [594, 67] on button at bounding box center [595, 68] width 18 height 18
